Goal: Task Accomplishment & Management: Use online tool/utility

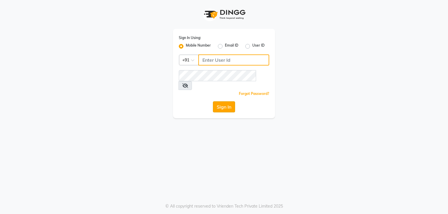
type input "7821053470"
click at [223, 101] on button "Sign In" at bounding box center [224, 106] width 22 height 11
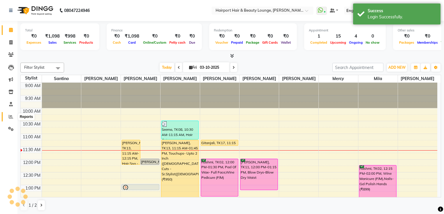
scroll to position [51, 0]
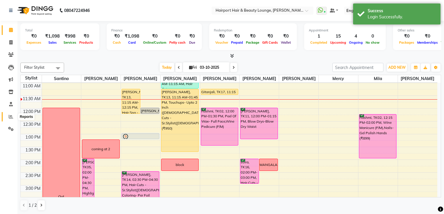
click at [10, 118] on icon at bounding box center [11, 117] width 4 height 4
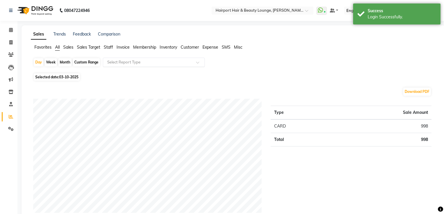
click at [129, 62] on input "text" at bounding box center [148, 62] width 84 height 6
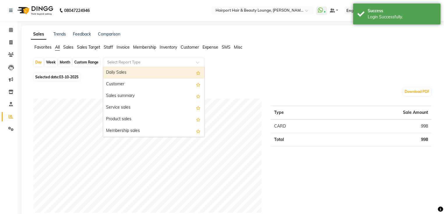
click at [124, 71] on div "Daily Sales" at bounding box center [153, 73] width 101 height 12
select select "full_report"
select select "csv"
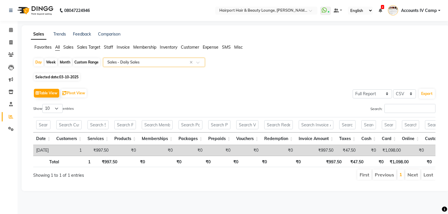
click at [89, 63] on div "Custom Range" at bounding box center [86, 62] width 27 height 8
select select "10"
select select "2025"
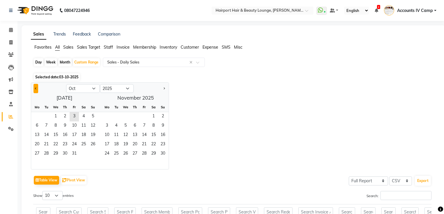
click at [36, 88] on span "Previous month" at bounding box center [36, 88] width 2 height 2
select select "9"
click at [46, 153] on span "30" at bounding box center [46, 154] width 9 height 9
click at [136, 117] on span "2" at bounding box center [134, 116] width 9 height 9
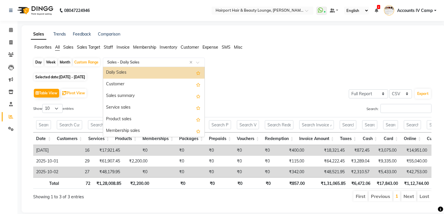
click at [127, 63] on input "text" at bounding box center [148, 62] width 84 height 6
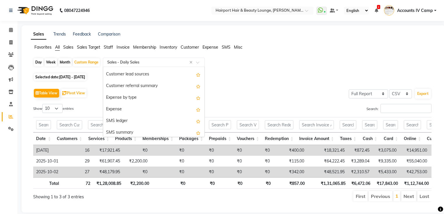
scroll to position [676, 0]
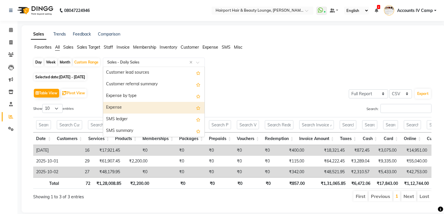
click at [129, 108] on div "Expense" at bounding box center [153, 108] width 101 height 12
